Goal: Browse casually

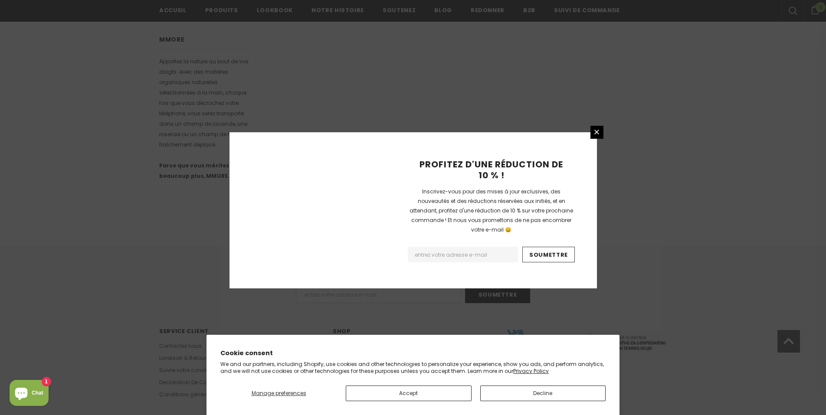
scroll to position [495, 0]
